Goal: Task Accomplishment & Management: Manage account settings

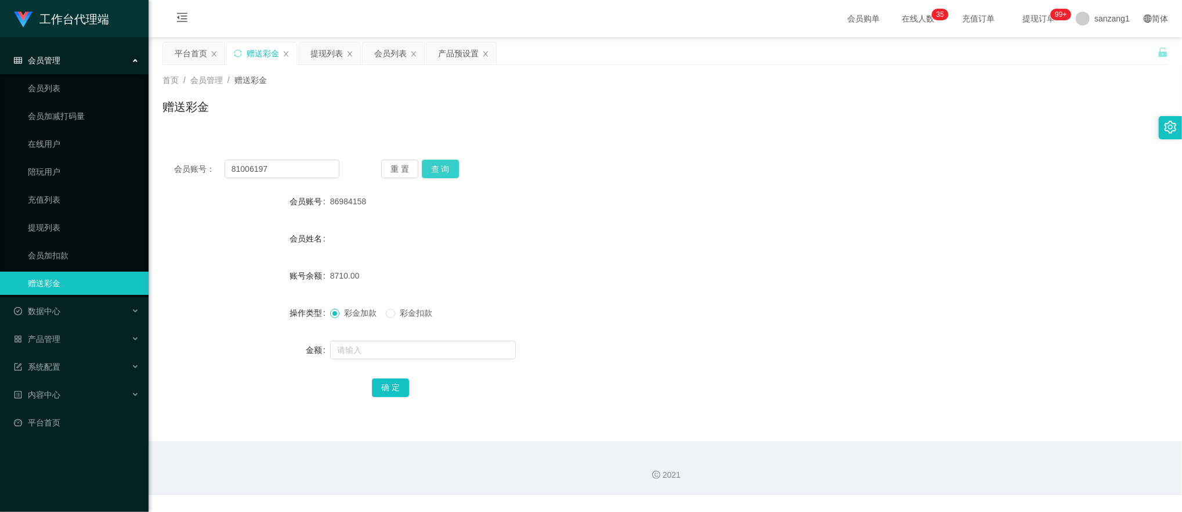
type input "81006197"
click at [450, 160] on button "查 询" at bounding box center [440, 169] width 37 height 19
click at [344, 346] on input "text" at bounding box center [423, 350] width 186 height 19
type input "100"
click at [381, 384] on button "确 定" at bounding box center [390, 387] width 37 height 19
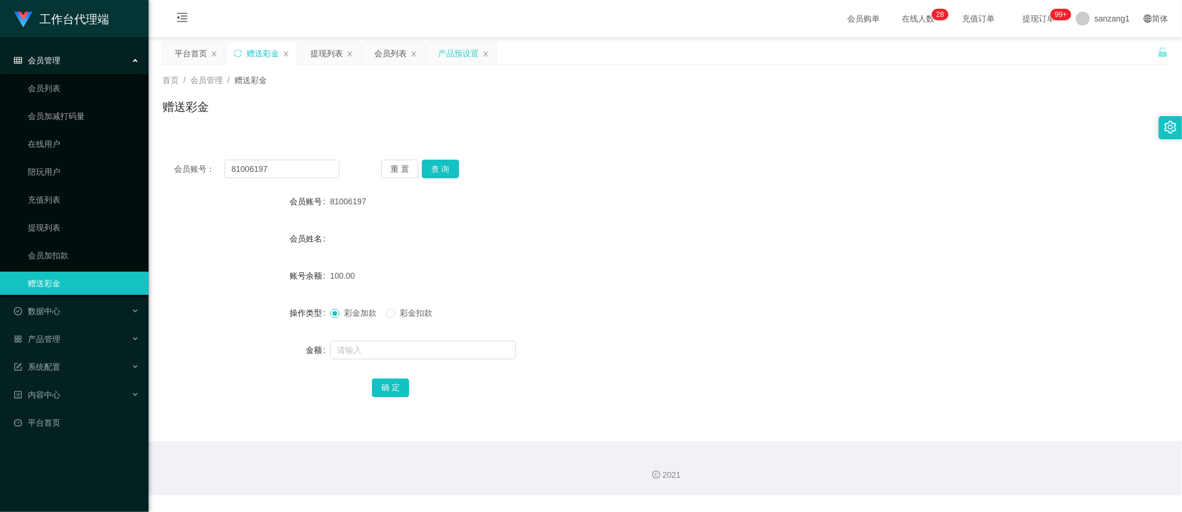
click at [442, 54] on div "产品预设置" at bounding box center [458, 53] width 41 height 22
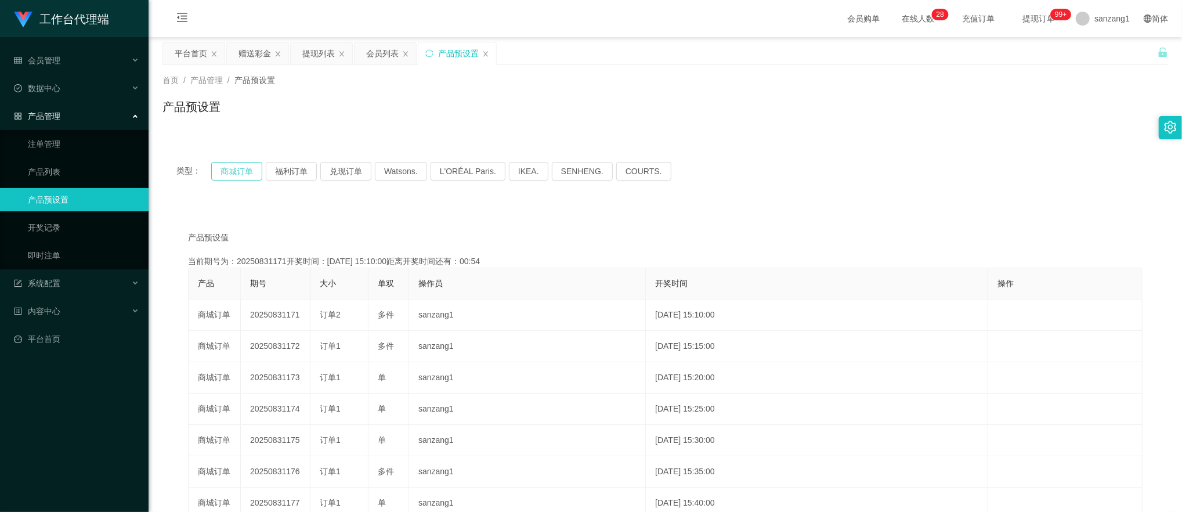
click at [234, 166] on button "商城订单" at bounding box center [236, 171] width 51 height 19
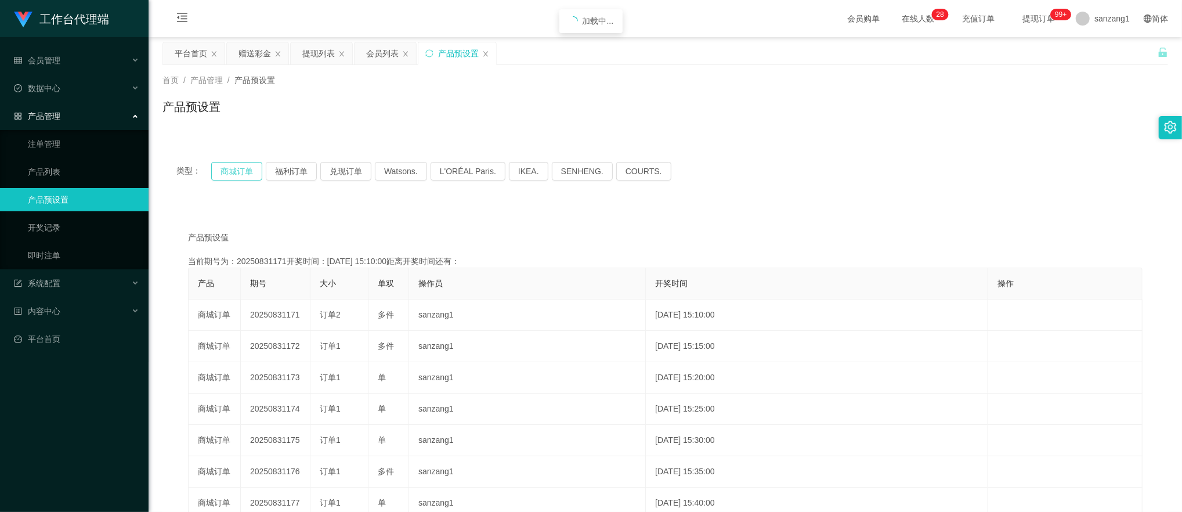
click at [234, 166] on button "商城订单" at bounding box center [236, 171] width 51 height 19
click at [237, 165] on button "商城订单" at bounding box center [236, 171] width 51 height 19
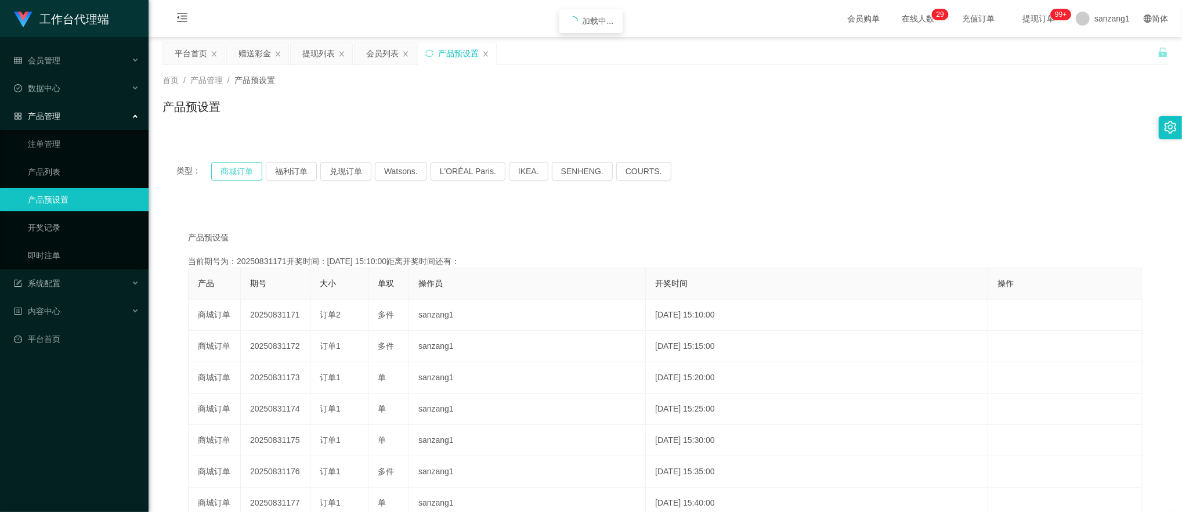
click at [237, 165] on button "商城订单" at bounding box center [236, 171] width 51 height 19
click at [313, 52] on div "提现列表" at bounding box center [318, 53] width 32 height 22
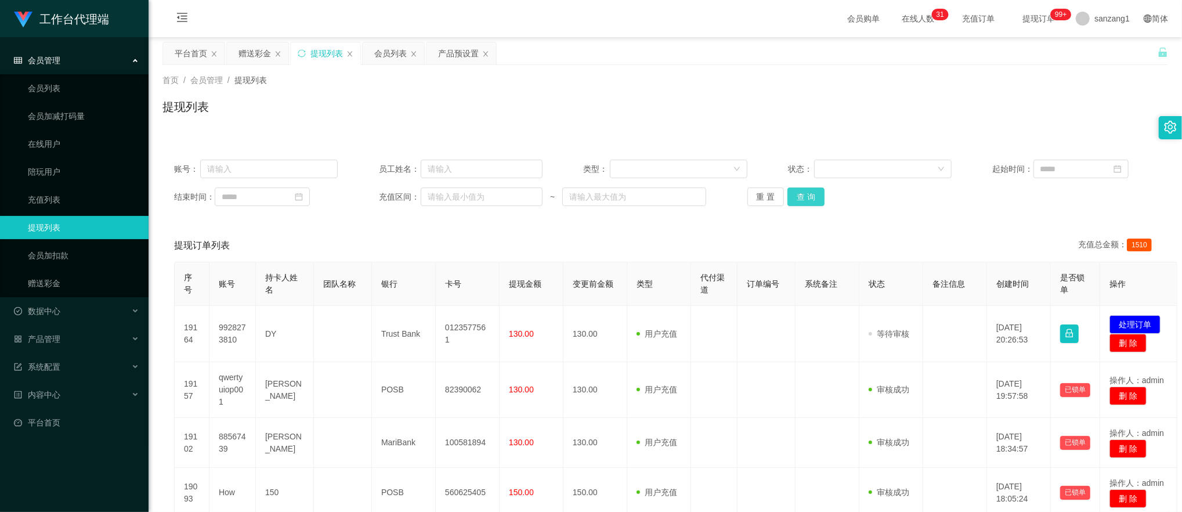
click at [797, 198] on button "查 询" at bounding box center [806, 196] width 37 height 19
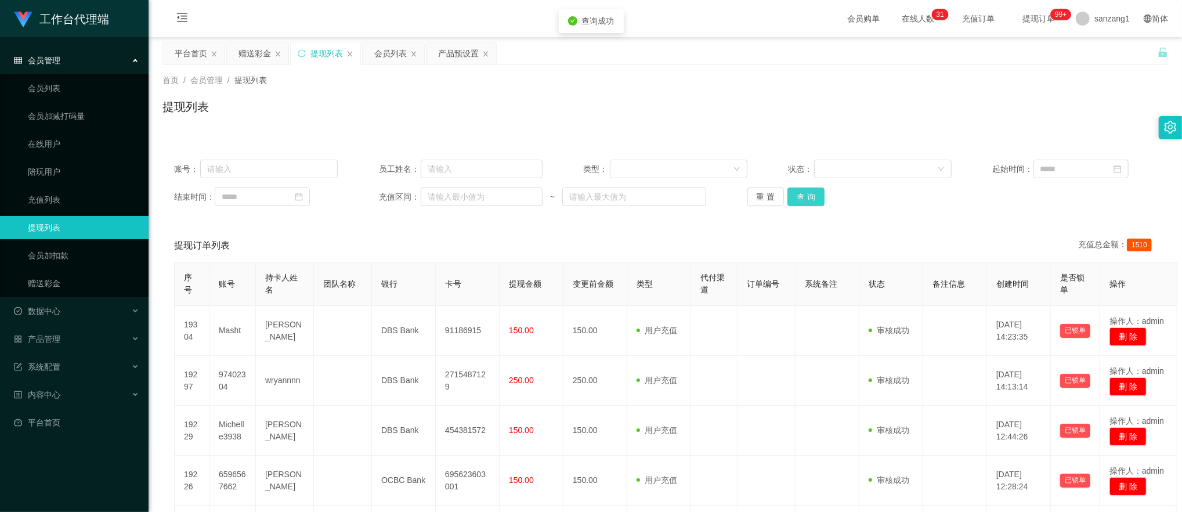
click at [797, 198] on button "查 询" at bounding box center [806, 196] width 37 height 19
click at [801, 204] on button "查 询" at bounding box center [806, 196] width 37 height 19
click at [811, 198] on button "查 询" at bounding box center [806, 196] width 37 height 19
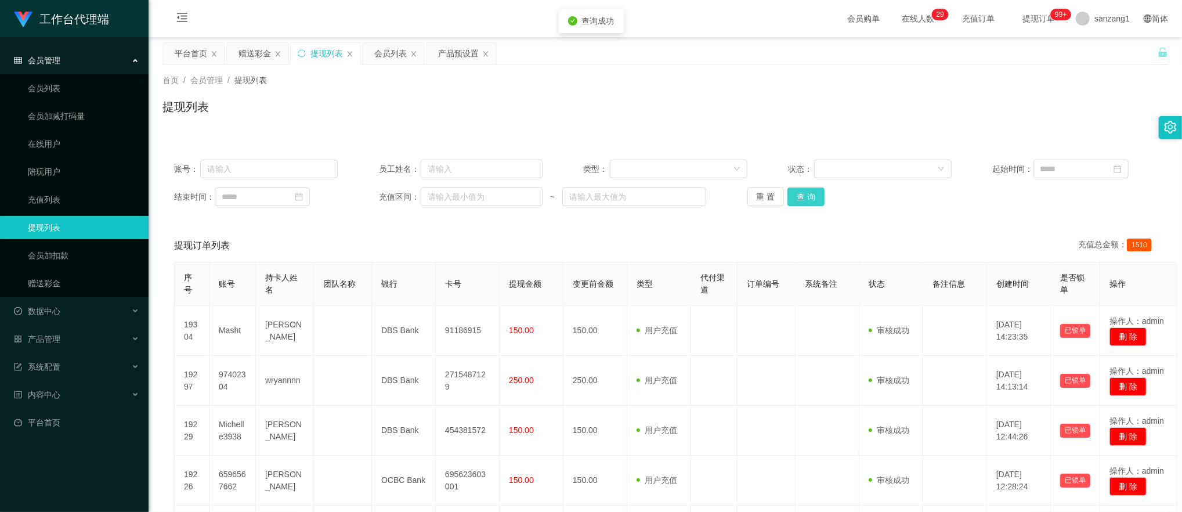
click at [811, 198] on button "查 询" at bounding box center [806, 196] width 37 height 19
click at [183, 123] on div "提现列表" at bounding box center [665, 111] width 1006 height 27
click at [231, 167] on input "text" at bounding box center [269, 169] width 138 height 19
paste input "81006197"
type input "81006197"
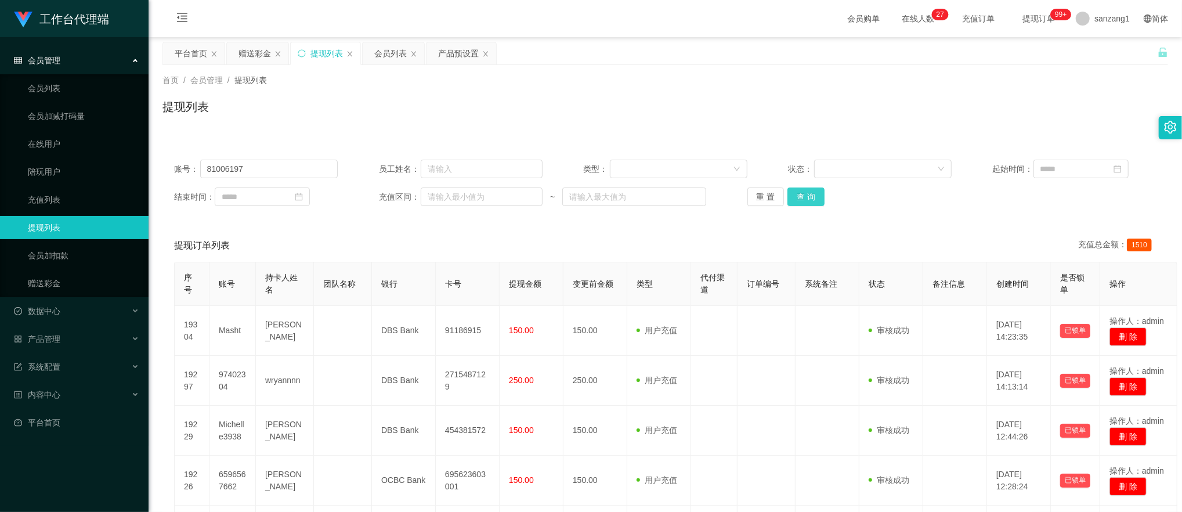
click at [797, 198] on button "查 询" at bounding box center [806, 196] width 37 height 19
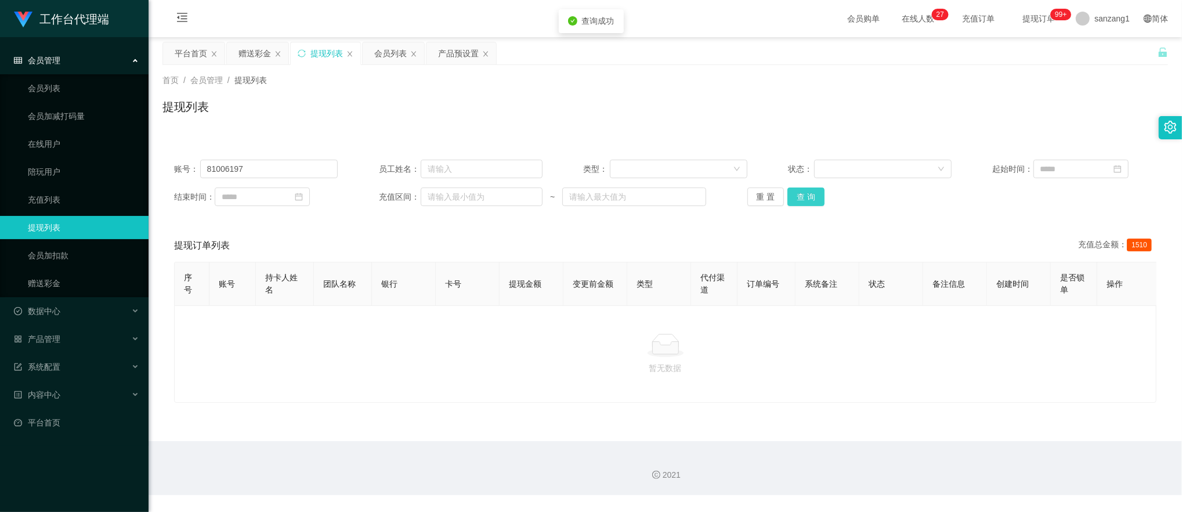
click at [797, 198] on button "查 询" at bounding box center [806, 196] width 37 height 19
click at [400, 58] on div "会员列表" at bounding box center [390, 53] width 32 height 22
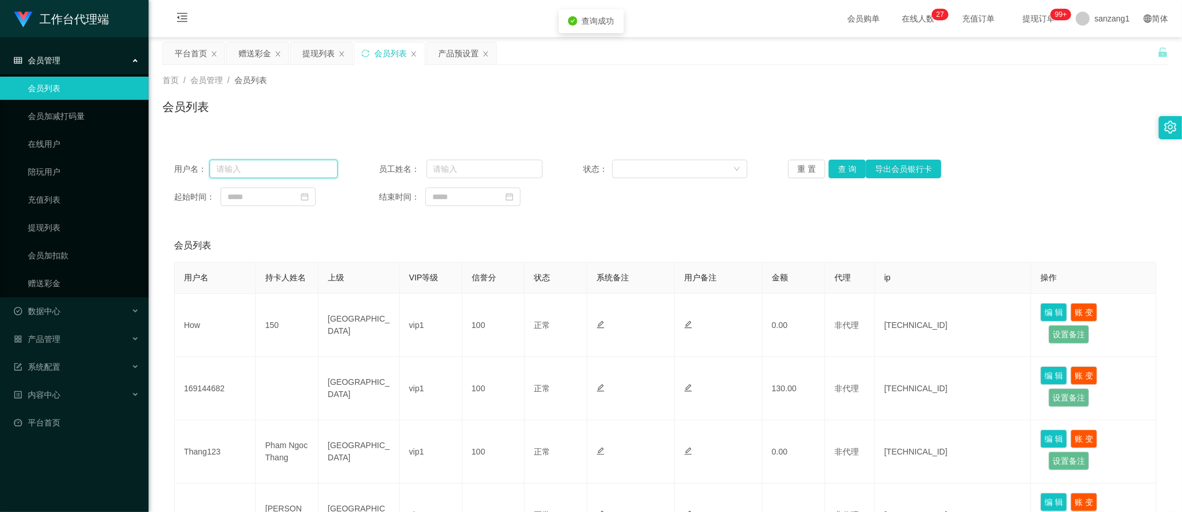
click at [291, 172] on input "text" at bounding box center [273, 169] width 128 height 19
paste input "81006197"
type input "81006197"
click at [848, 168] on button "查 询" at bounding box center [847, 169] width 37 height 19
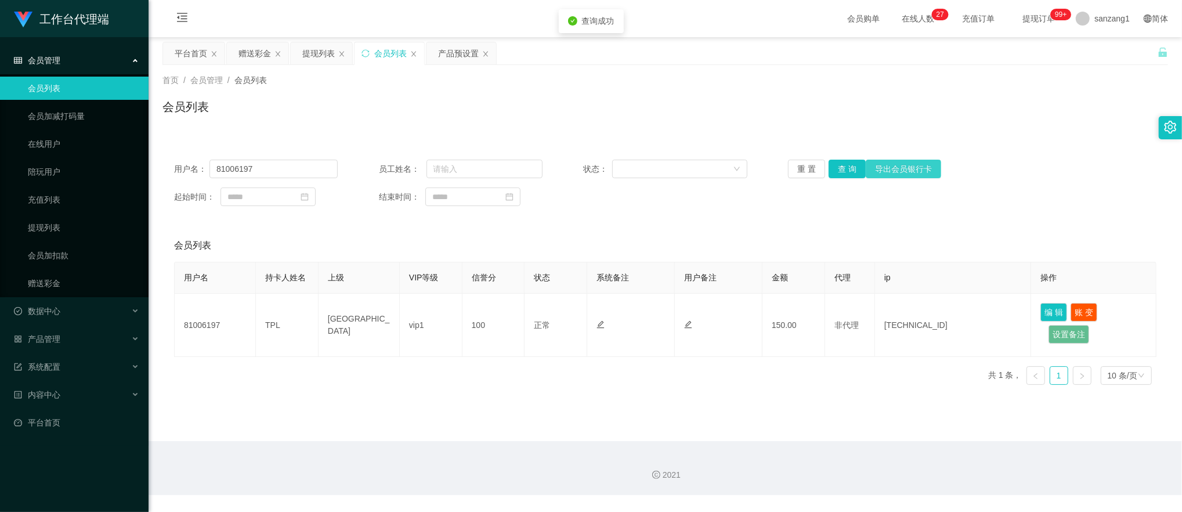
click at [897, 166] on button "导出会员银行卡" at bounding box center [903, 169] width 75 height 19
